Goal: Entertainment & Leisure: Browse casually

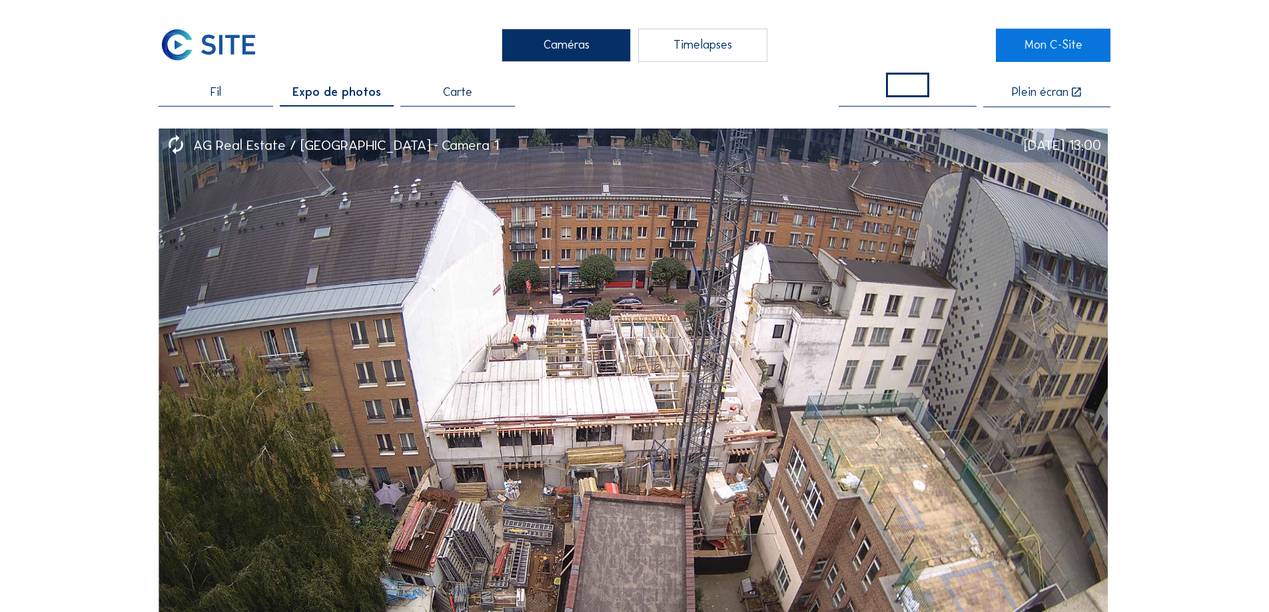
click at [216, 83] on div "Caméras Timelapses Mon C-Site Fil Expo de photos Carte Plein écran AG Real Esta…" at bounding box center [634, 618] width 1269 height 1237
click at [688, 51] on div "Timelapses" at bounding box center [702, 45] width 129 height 33
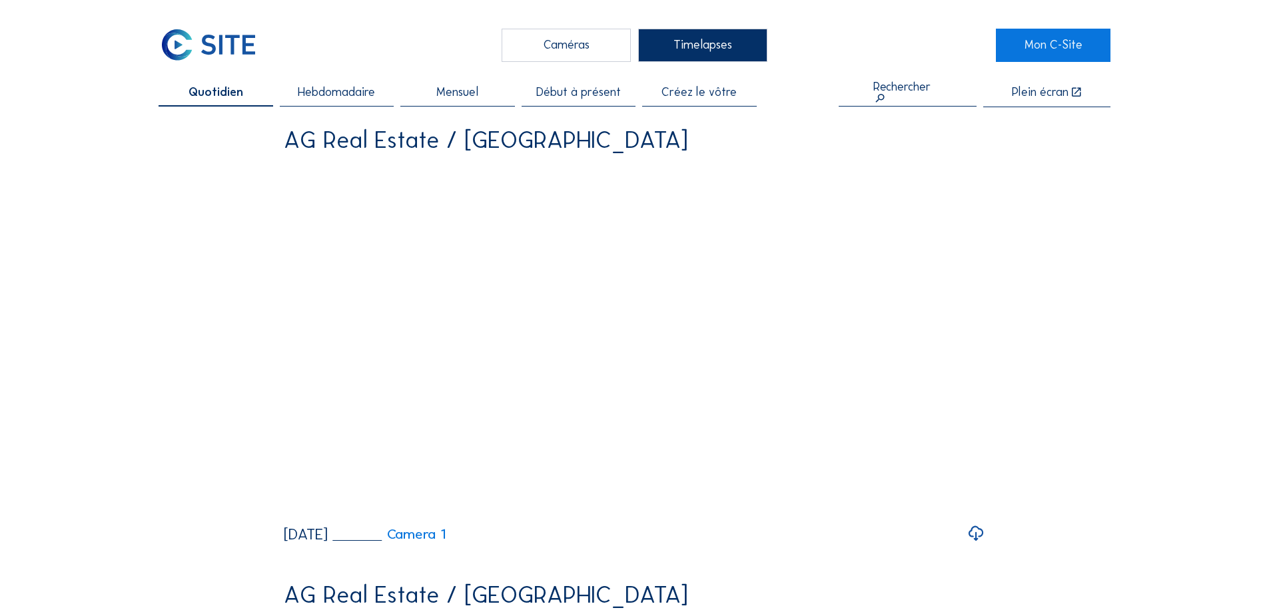
click at [349, 93] on span "Hebdomadaire" at bounding box center [336, 93] width 77 height 12
click at [229, 87] on span "Quotidien" at bounding box center [215, 93] width 51 height 12
click at [449, 92] on span "Mensuel" at bounding box center [457, 93] width 42 height 12
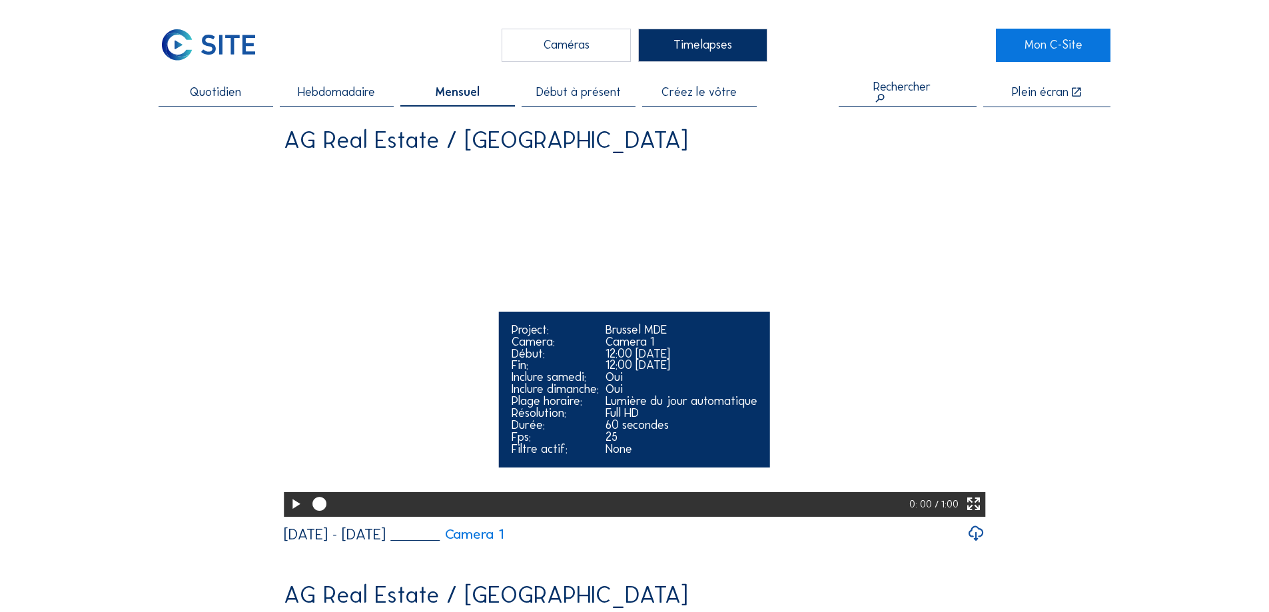
scroll to position [111, 0]
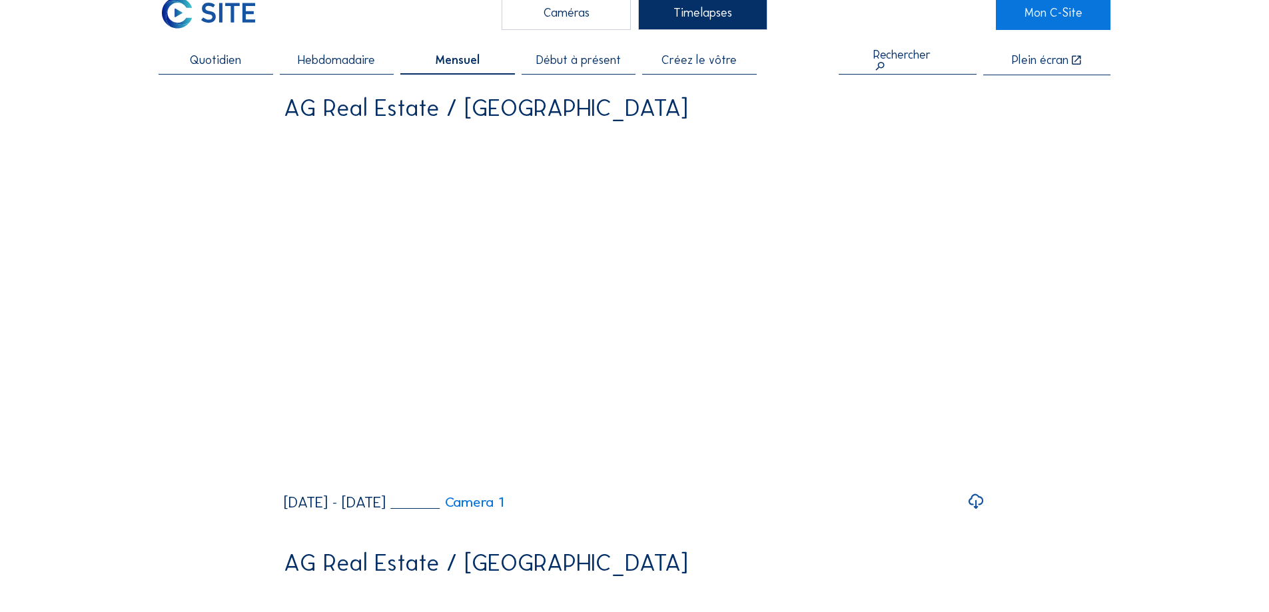
scroll to position [0, 0]
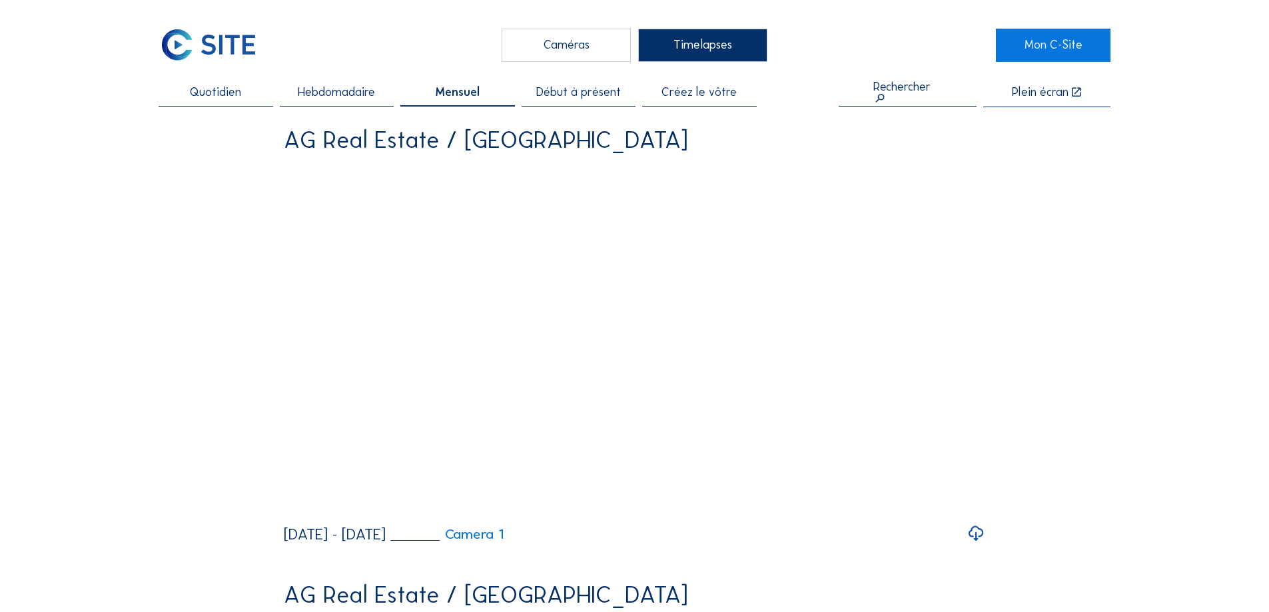
click at [345, 104] on div "Hebdomadaire" at bounding box center [337, 97] width 114 height 20
